Goal: Task Accomplishment & Management: Complete application form

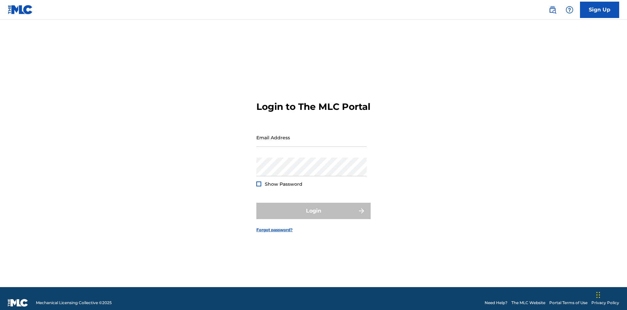
scroll to position [8, 0]
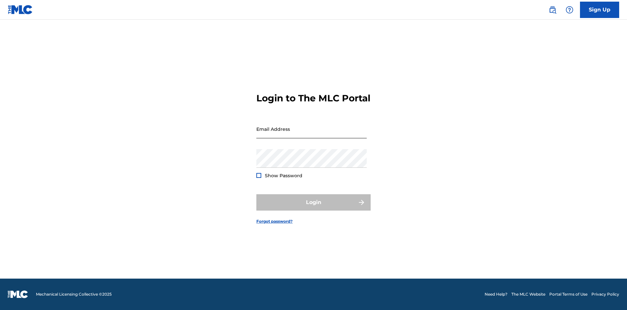
click at [312, 134] on input "Email Address" at bounding box center [311, 129] width 110 height 19
type input "Duke.McTesterson@gmail.com"
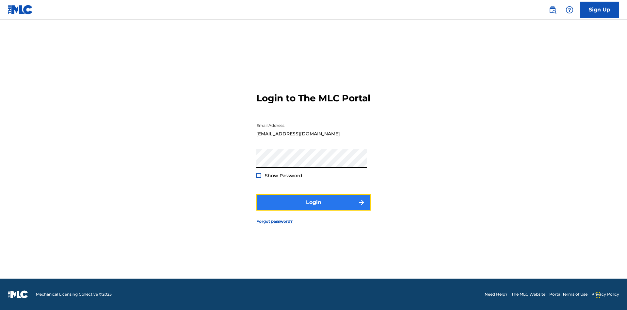
click at [314, 208] on button "Login" at bounding box center [313, 202] width 114 height 16
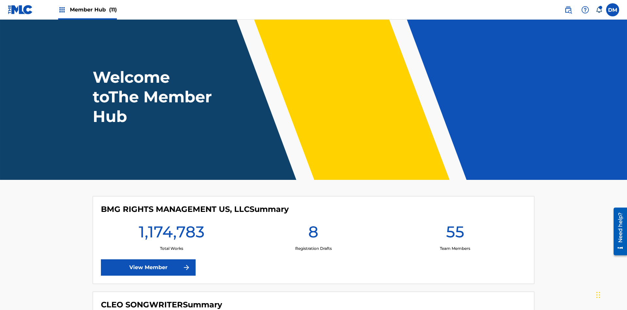
click at [93, 9] on span "Member Hub (11)" at bounding box center [93, 10] width 47 height 8
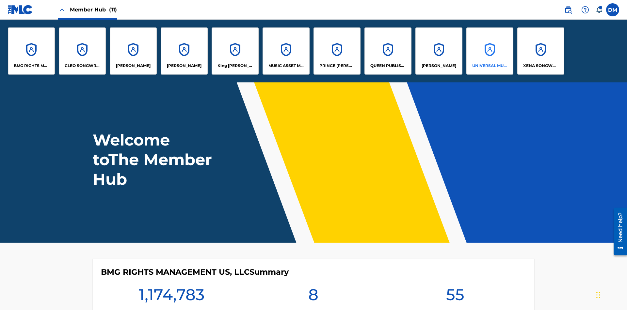
click at [490, 66] on p "UNIVERSAL MUSIC PUB GROUP" at bounding box center [490, 66] width 36 height 6
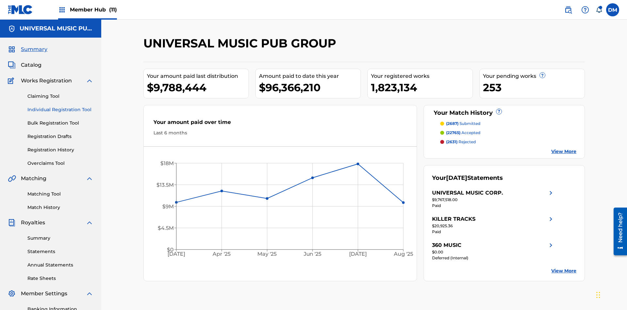
click at [60, 106] on link "Individual Registration Tool" at bounding box center [60, 109] width 66 height 7
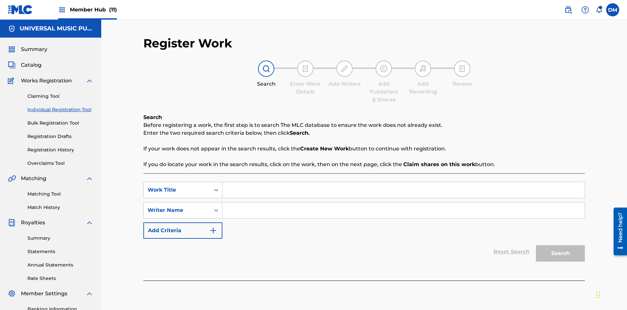
click at [403, 182] on input "Search Form" at bounding box center [403, 190] width 362 height 16
type input "Save At Work Details Page After Adding Alternative Titles"
click at [403, 202] on input "Search Form" at bounding box center [403, 210] width 362 height 16
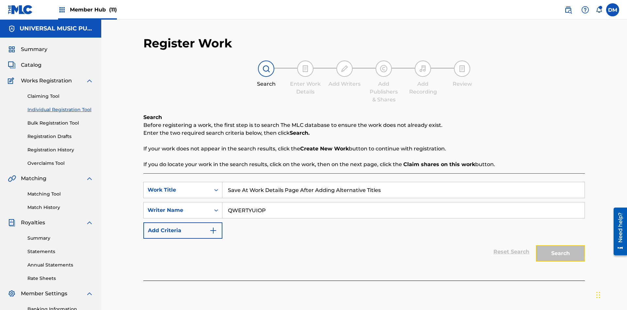
click at [561, 245] on button "Search" at bounding box center [560, 253] width 49 height 16
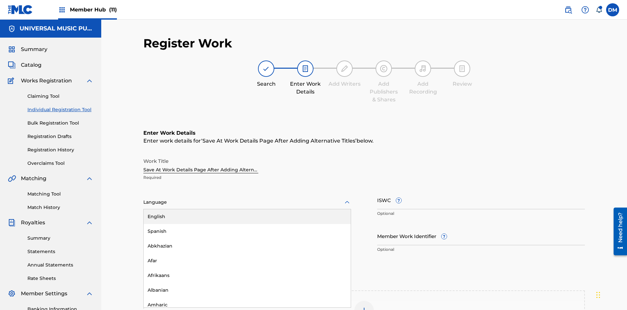
click at [247, 253] on div "Afar" at bounding box center [247, 260] width 207 height 15
click at [481, 226] on input "Member Work Identifier ?" at bounding box center [481, 235] width 208 height 19
click at [481, 190] on input "ISWC ?" at bounding box center [481, 199] width 208 height 19
click at [364, 306] on img at bounding box center [364, 310] width 8 height 8
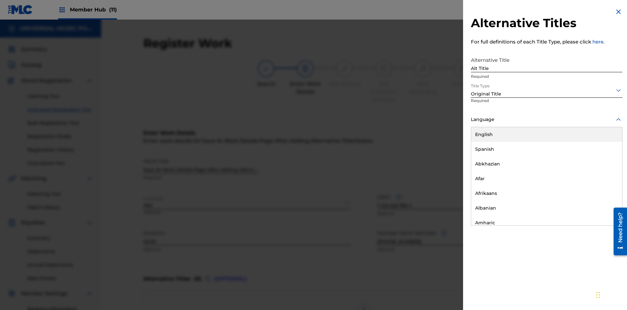
click at [603, 157] on button "Add Title" at bounding box center [602, 158] width 39 height 16
